Goal: Information Seeking & Learning: Learn about a topic

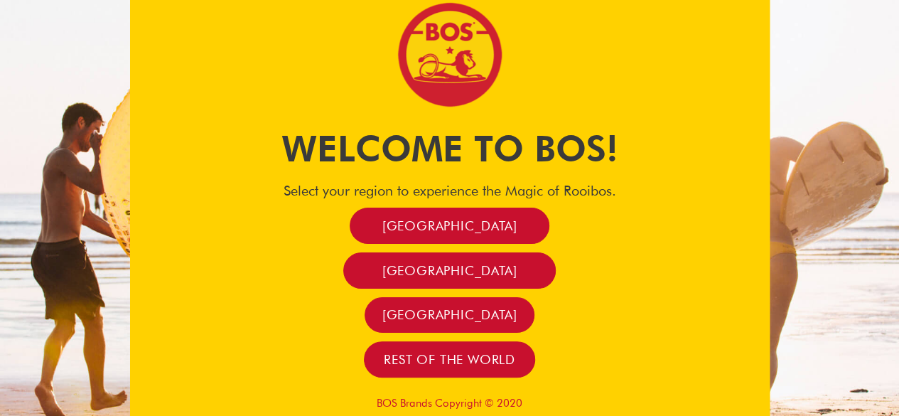
scroll to position [11, 0]
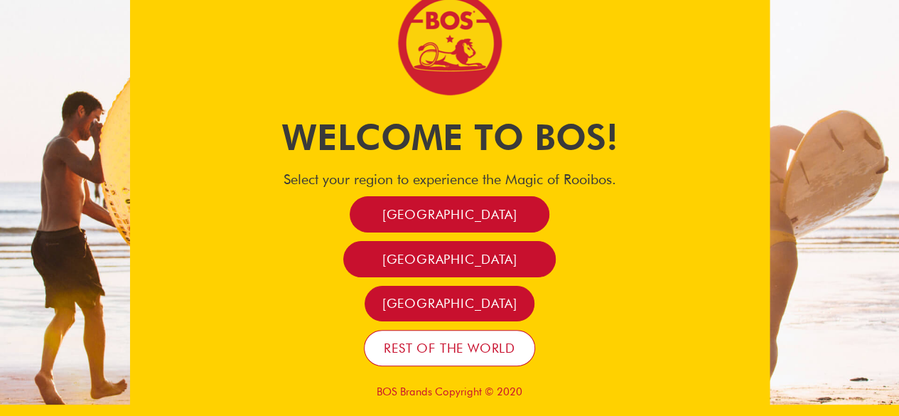
click at [461, 350] on span "Rest of the world" at bounding box center [449, 348] width 131 height 16
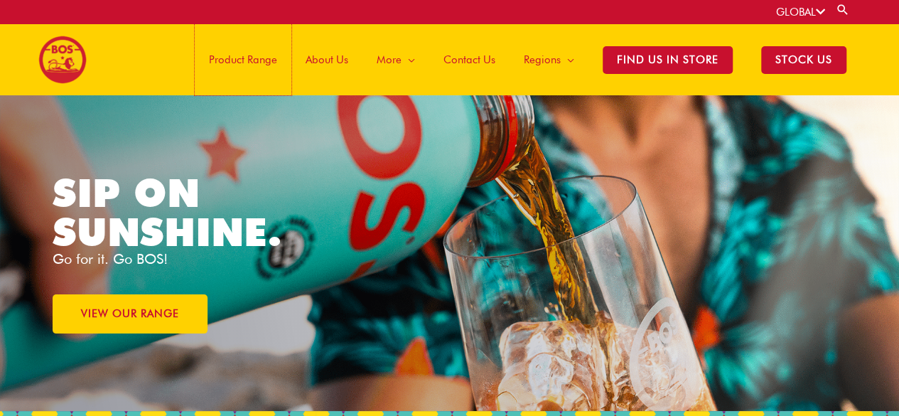
click at [246, 59] on span "Product Range" at bounding box center [243, 59] width 68 height 43
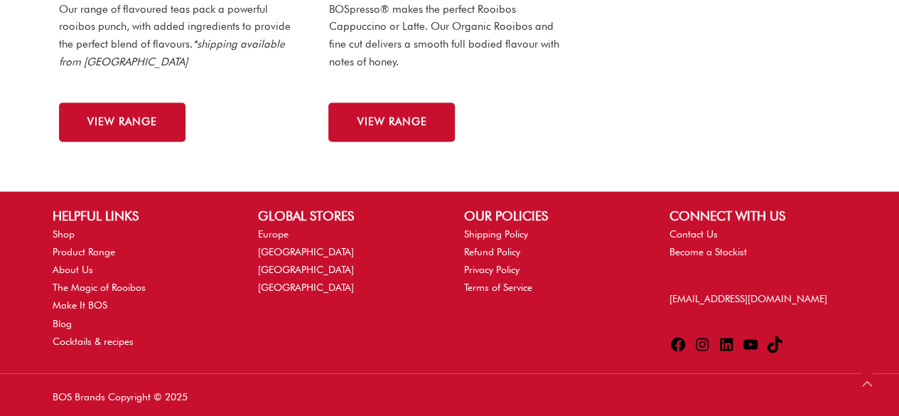
scroll to position [1197, 0]
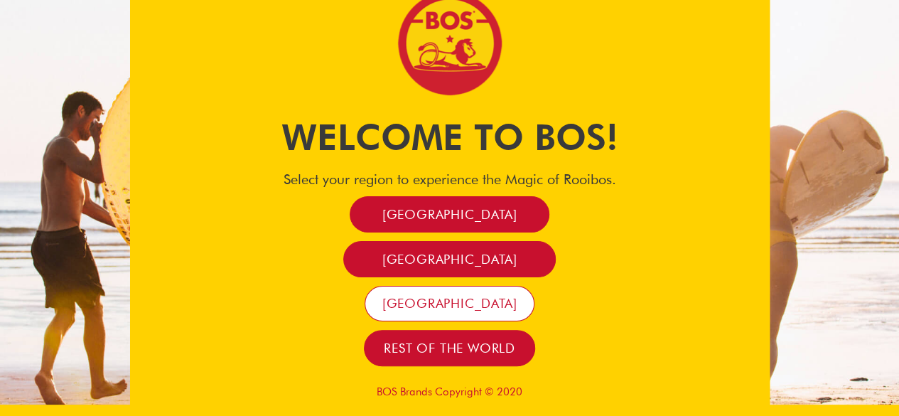
click at [457, 307] on span "[GEOGRAPHIC_DATA]" at bounding box center [449, 303] width 135 height 16
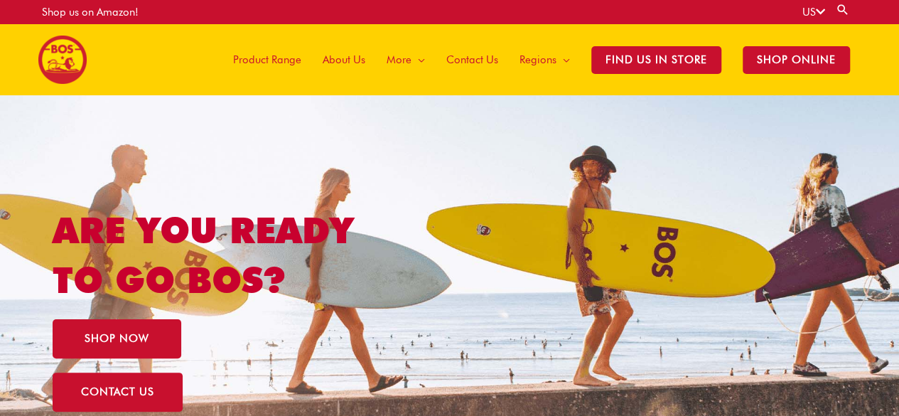
click at [280, 51] on span "Product Range" at bounding box center [267, 59] width 68 height 43
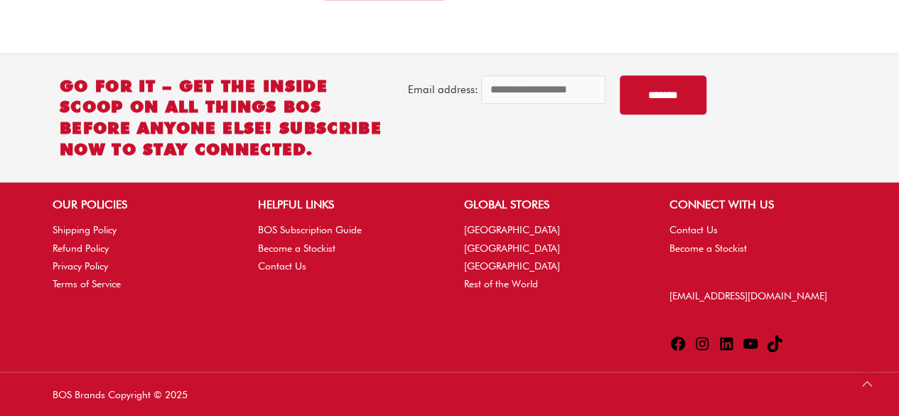
scroll to position [850, 0]
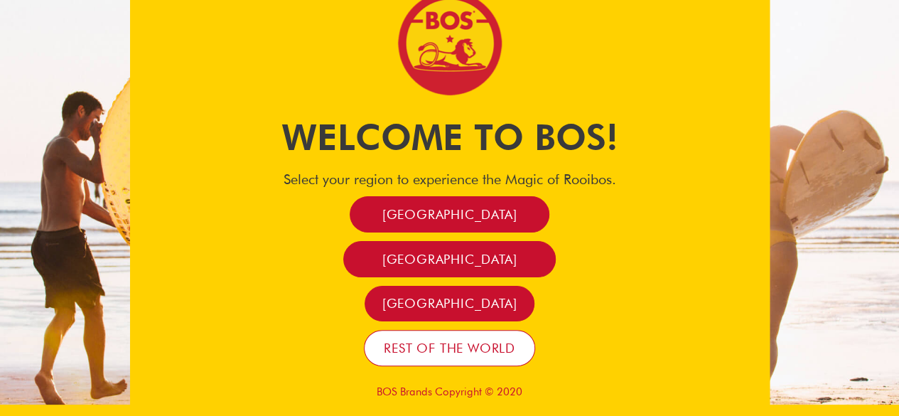
click at [449, 352] on span "Rest of the world" at bounding box center [449, 348] width 131 height 16
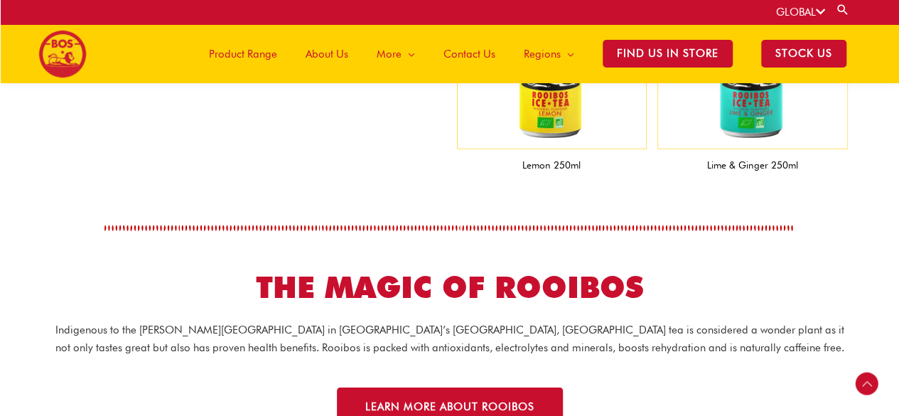
scroll to position [1620, 0]
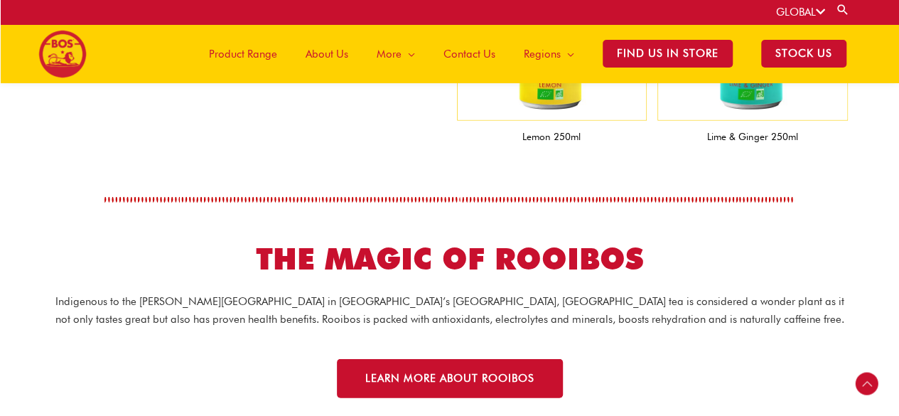
click at [249, 45] on span "Product Range" at bounding box center [243, 54] width 68 height 43
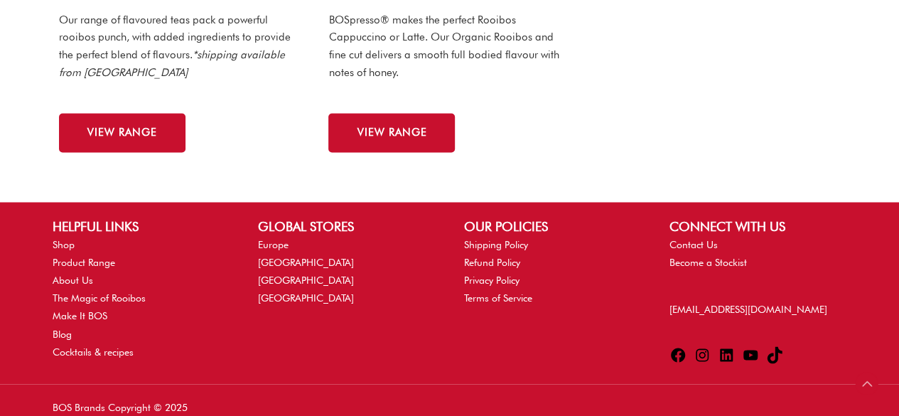
scroll to position [1197, 0]
